Goal: Navigation & Orientation: Find specific page/section

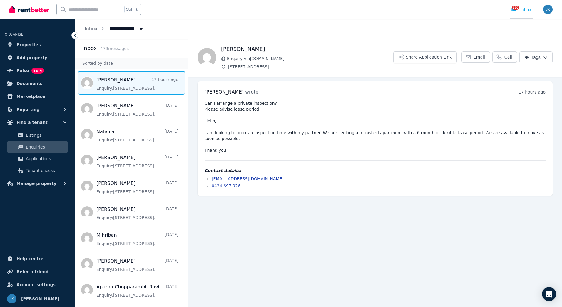
click at [530, 9] on div "250 Inbox" at bounding box center [521, 10] width 21 height 6
click at [317, 53] on h1 "[PERSON_NAME]" at bounding box center [307, 49] width 172 height 8
click at [211, 62] on img at bounding box center [207, 57] width 19 height 19
click at [32, 136] on span "Listings" at bounding box center [46, 135] width 40 height 7
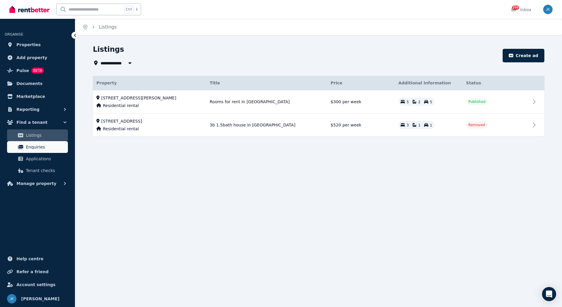
click at [52, 150] on span "Enquiries" at bounding box center [46, 146] width 40 height 7
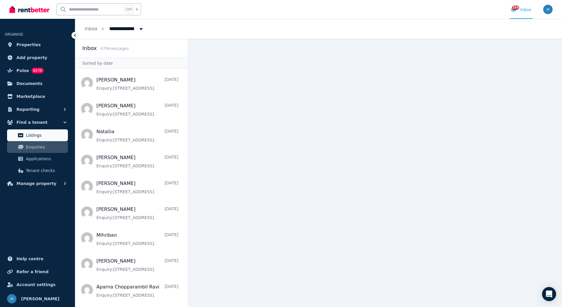
click at [51, 138] on span "Listings" at bounding box center [46, 135] width 40 height 7
